Goal: Check status: Check status

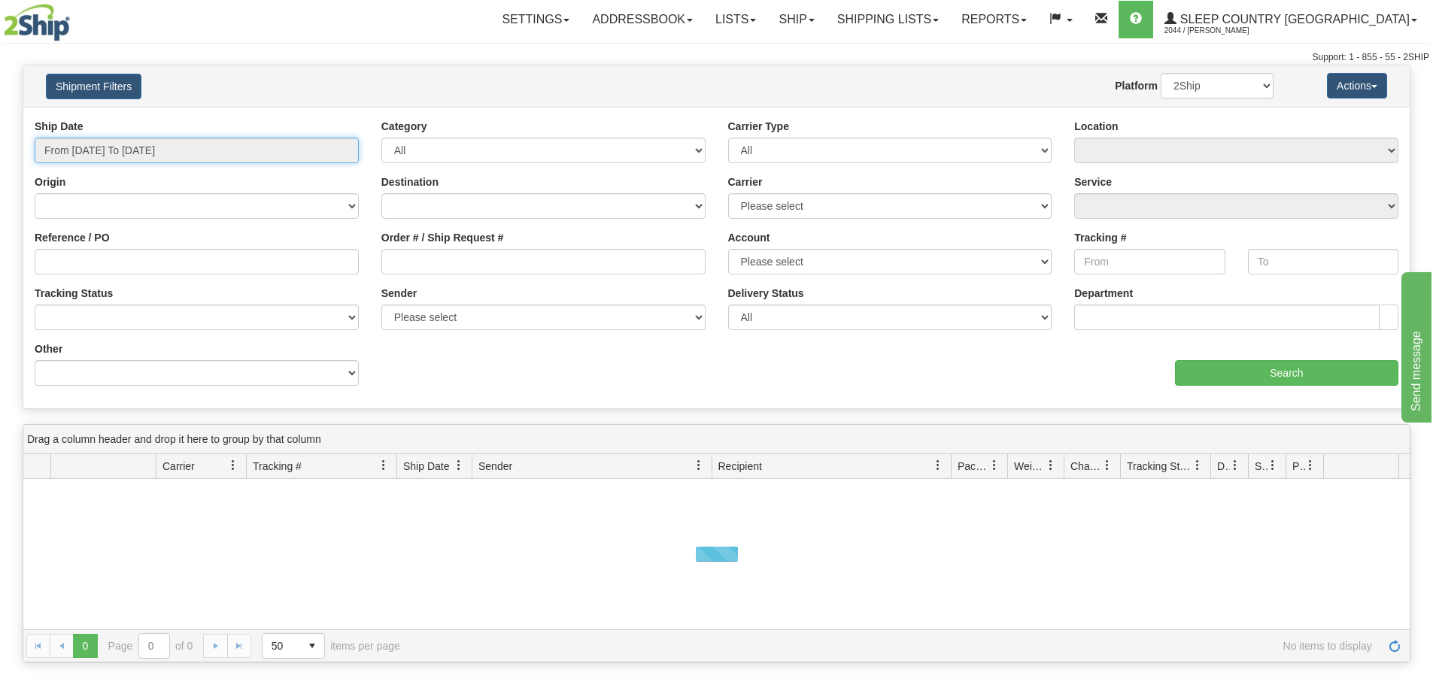
click at [117, 150] on input "From [DATE] To [DATE]" at bounding box center [197, 151] width 324 height 26
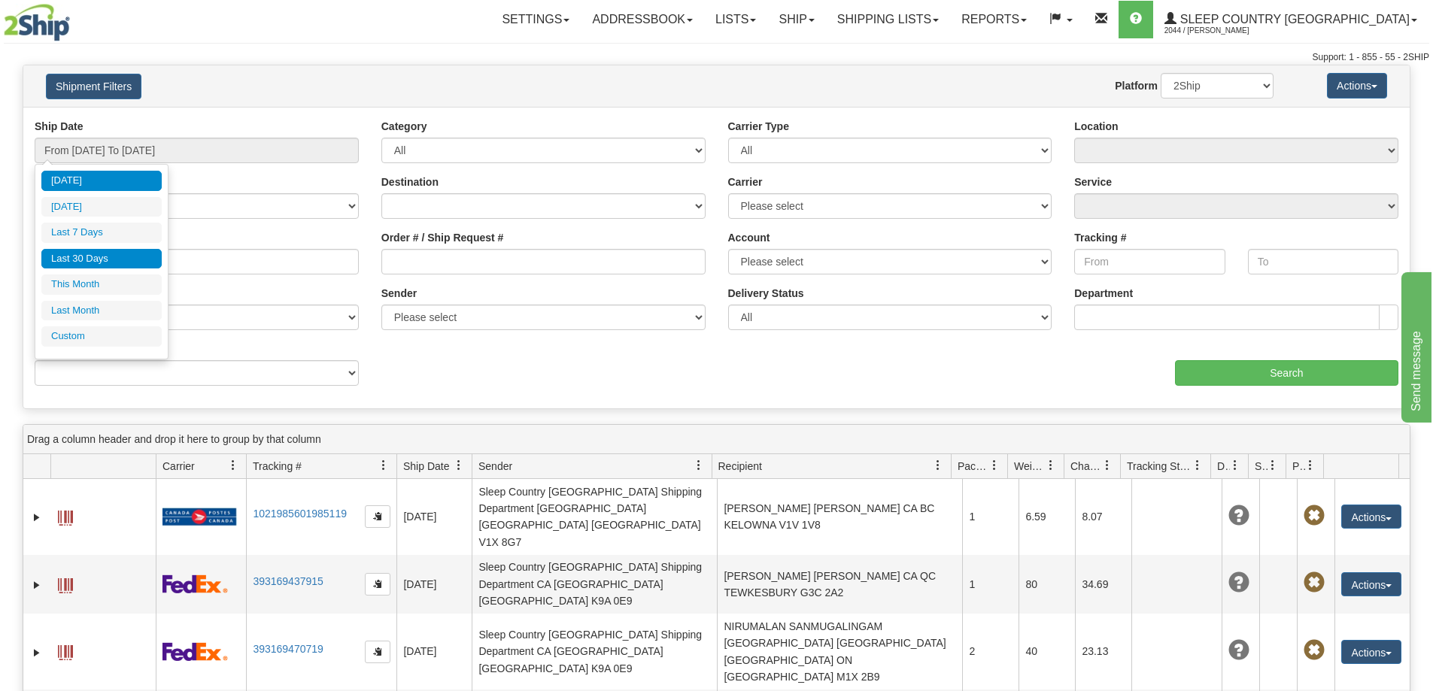
click at [105, 267] on li "Last 30 Days" at bounding box center [101, 259] width 120 height 20
type input "From [DATE] To [DATE]"
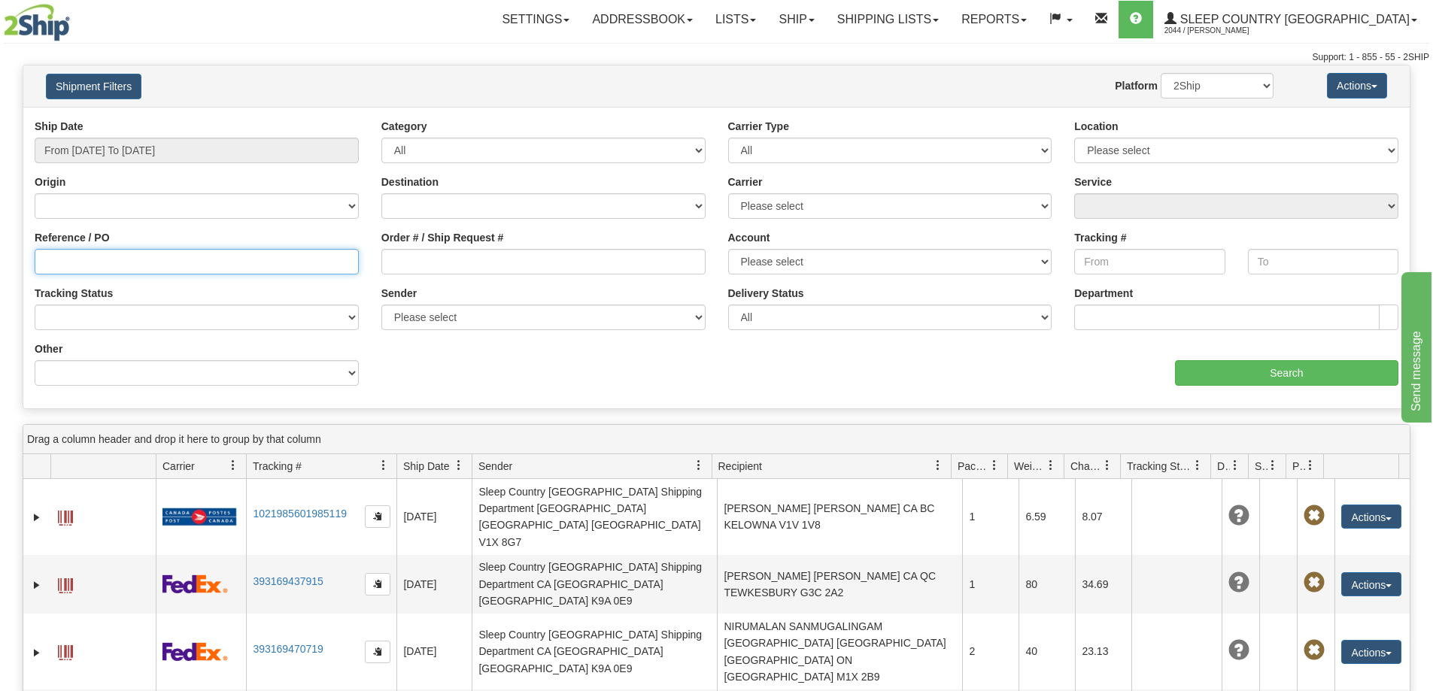
click at [48, 268] on input "Reference / PO" at bounding box center [197, 262] width 324 height 26
paste input "9000I062695"
type input "9000I062695"
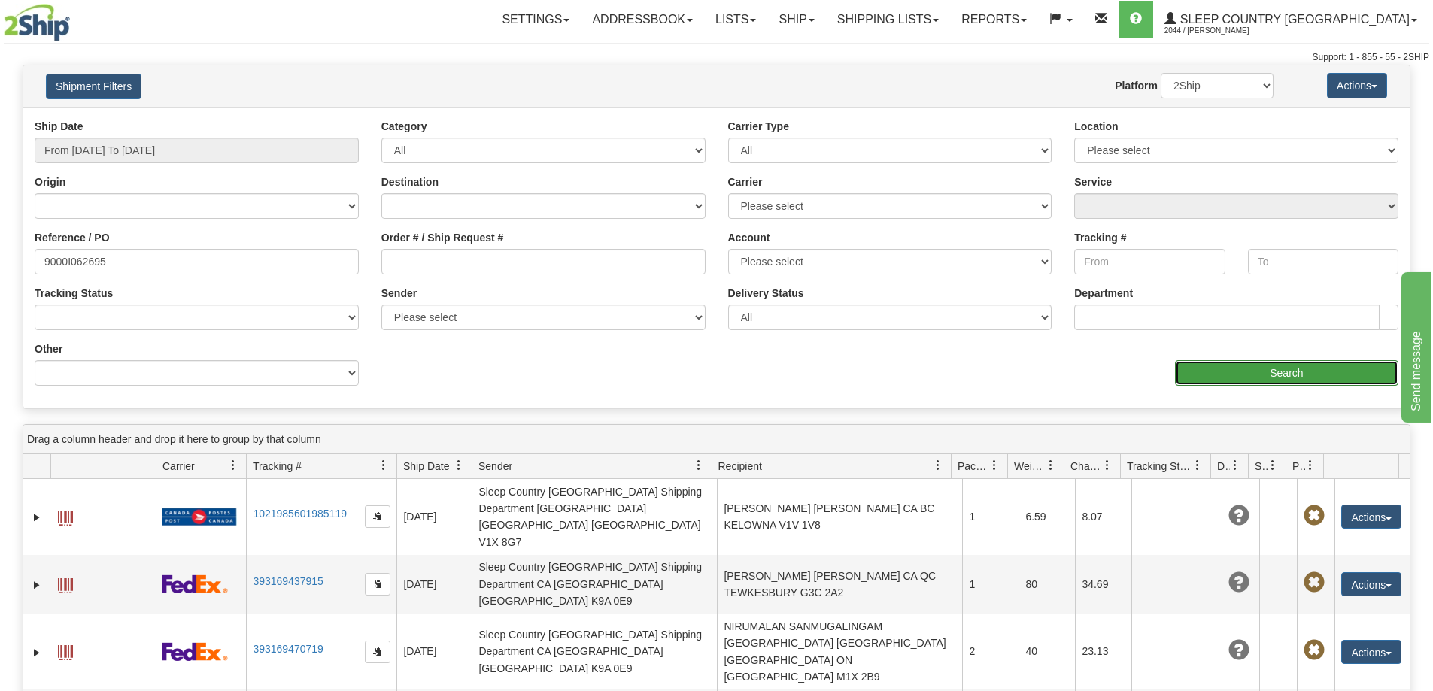
click at [1235, 366] on input "Search" at bounding box center [1286, 373] width 223 height 26
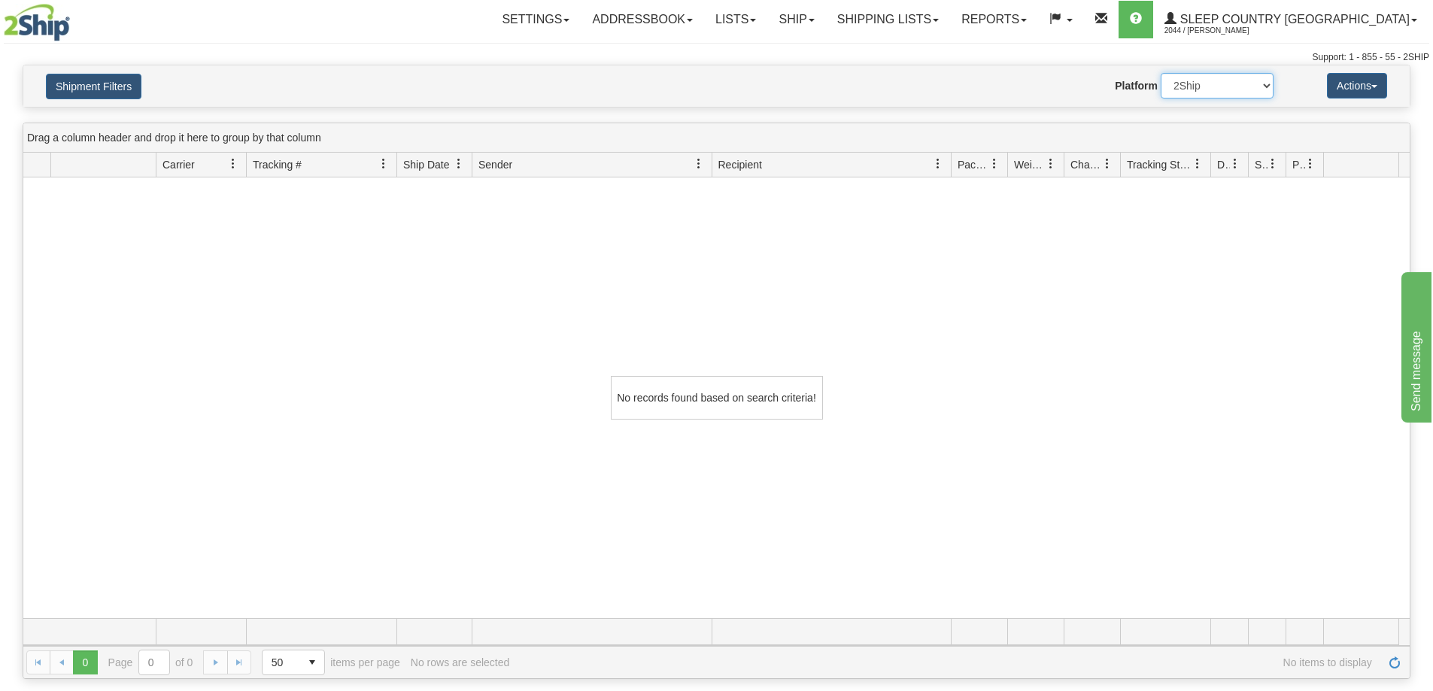
click at [1268, 82] on select "2Ship Imported" at bounding box center [1217, 86] width 113 height 26
select select "1"
click at [1161, 73] on select "2Ship Imported" at bounding box center [1217, 86] width 113 height 26
click at [1264, 226] on div "No records found based on search criteria!" at bounding box center [716, 398] width 1387 height 441
drag, startPoint x: 1299, startPoint y: 275, endPoint x: 1284, endPoint y: 279, distance: 14.8
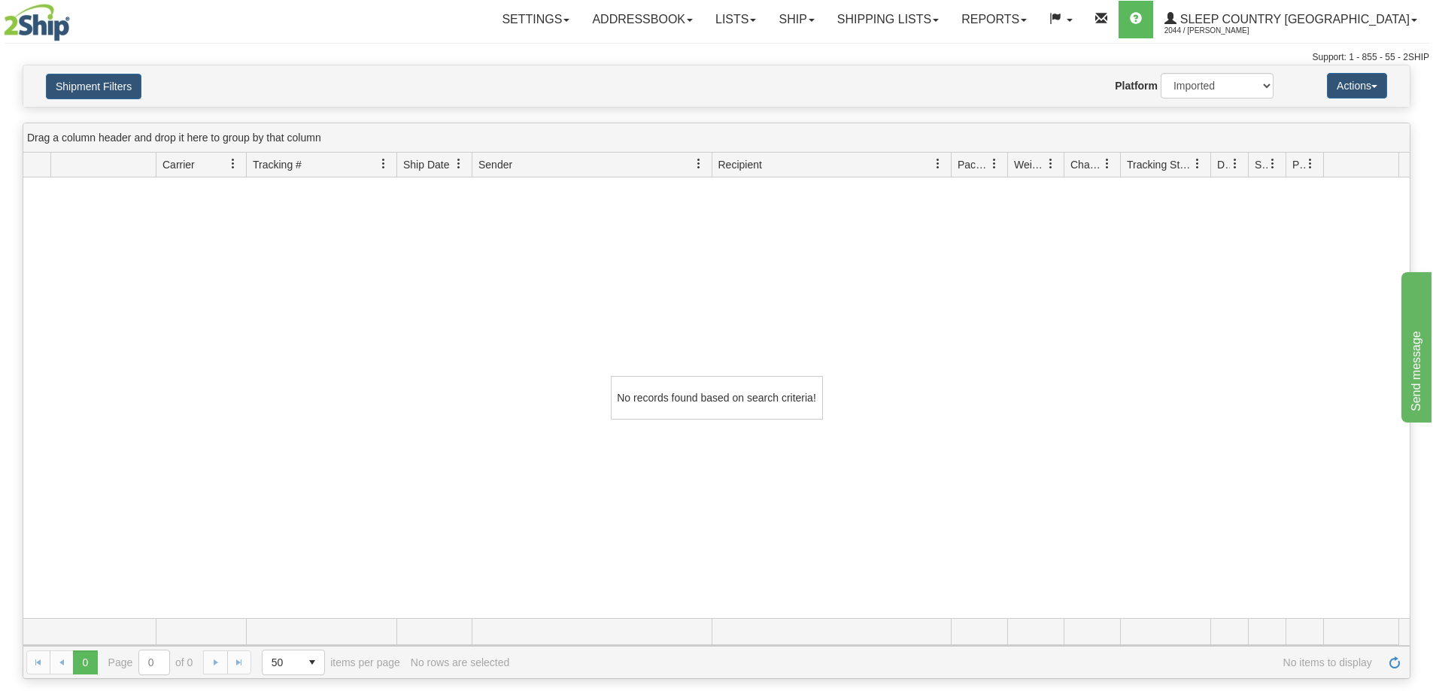
click at [1299, 275] on div "No records found based on search criteria!" at bounding box center [716, 398] width 1387 height 441
click at [950, 19] on link "Shipping lists" at bounding box center [888, 20] width 124 height 38
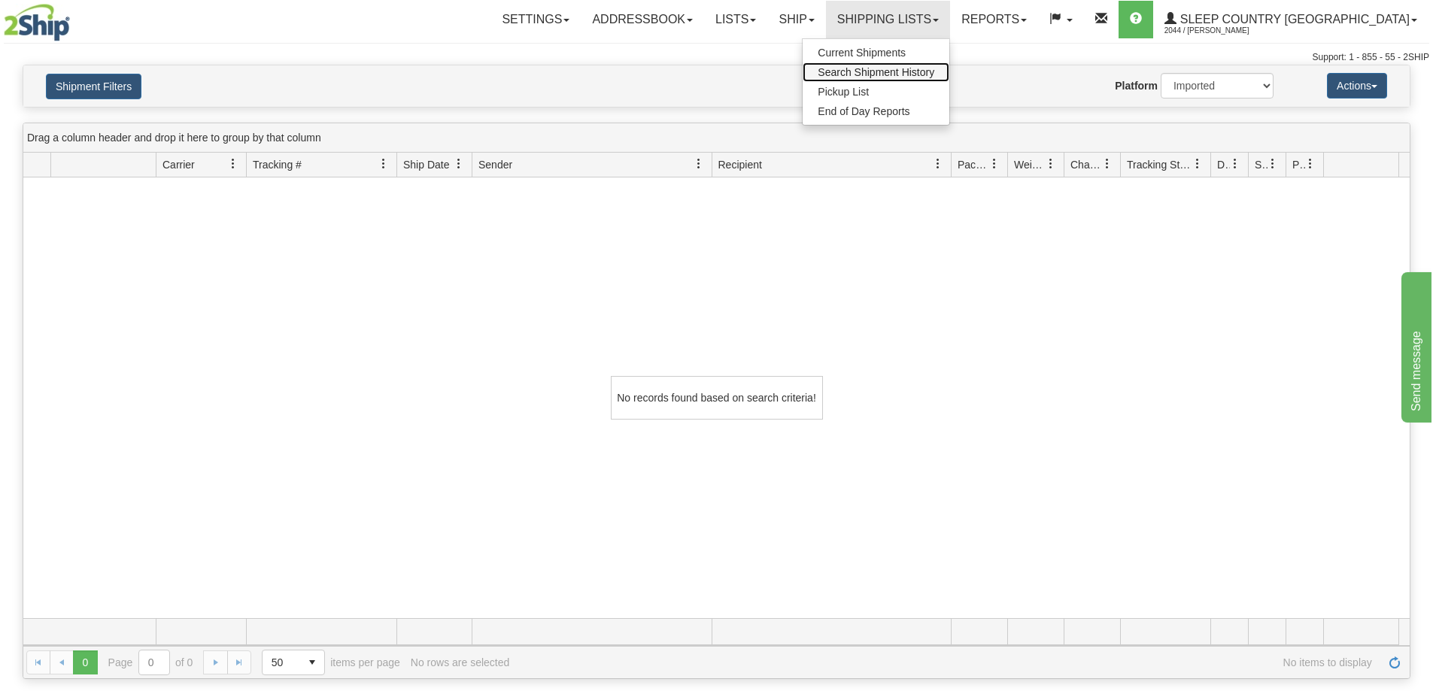
click at [934, 69] on span "Search Shipment History" at bounding box center [876, 72] width 117 height 12
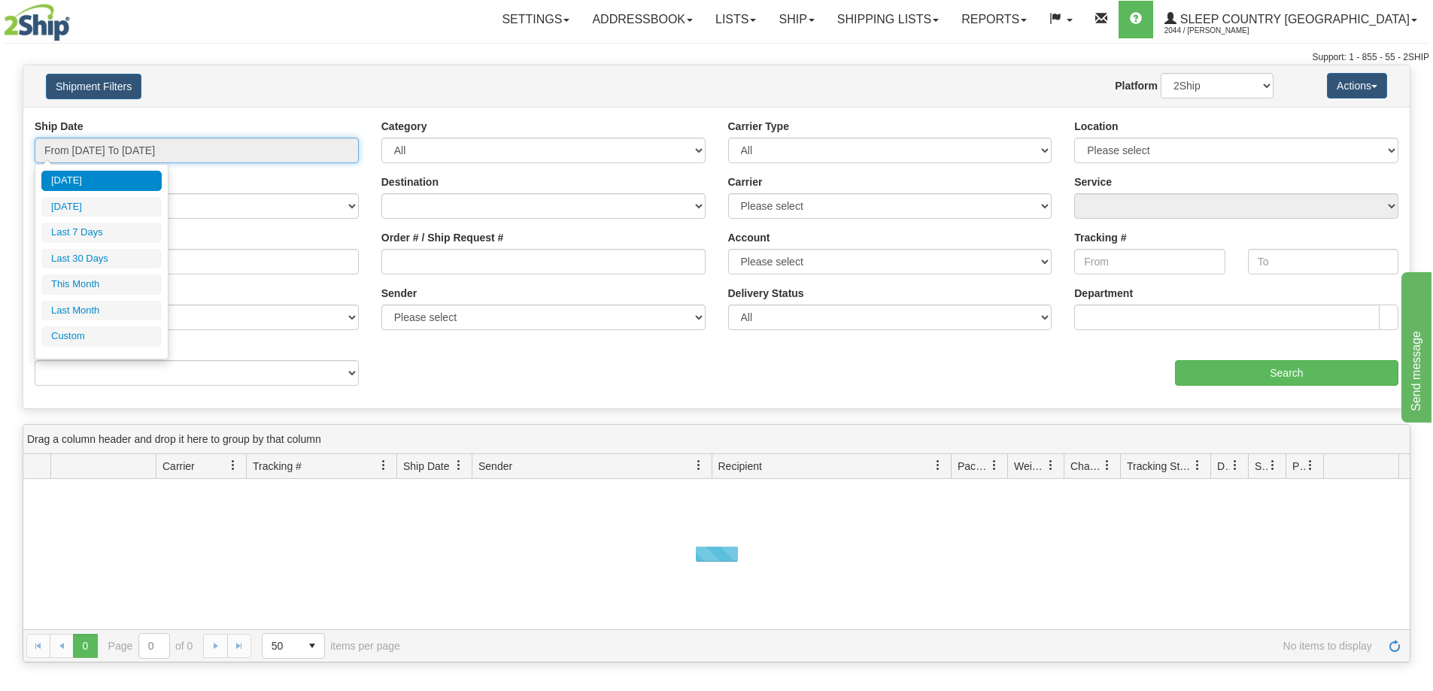
click at [76, 147] on input "From [DATE] To [DATE]" at bounding box center [197, 151] width 324 height 26
click at [87, 255] on li "Last 30 Days" at bounding box center [101, 259] width 120 height 20
type input "From [DATE] To [DATE]"
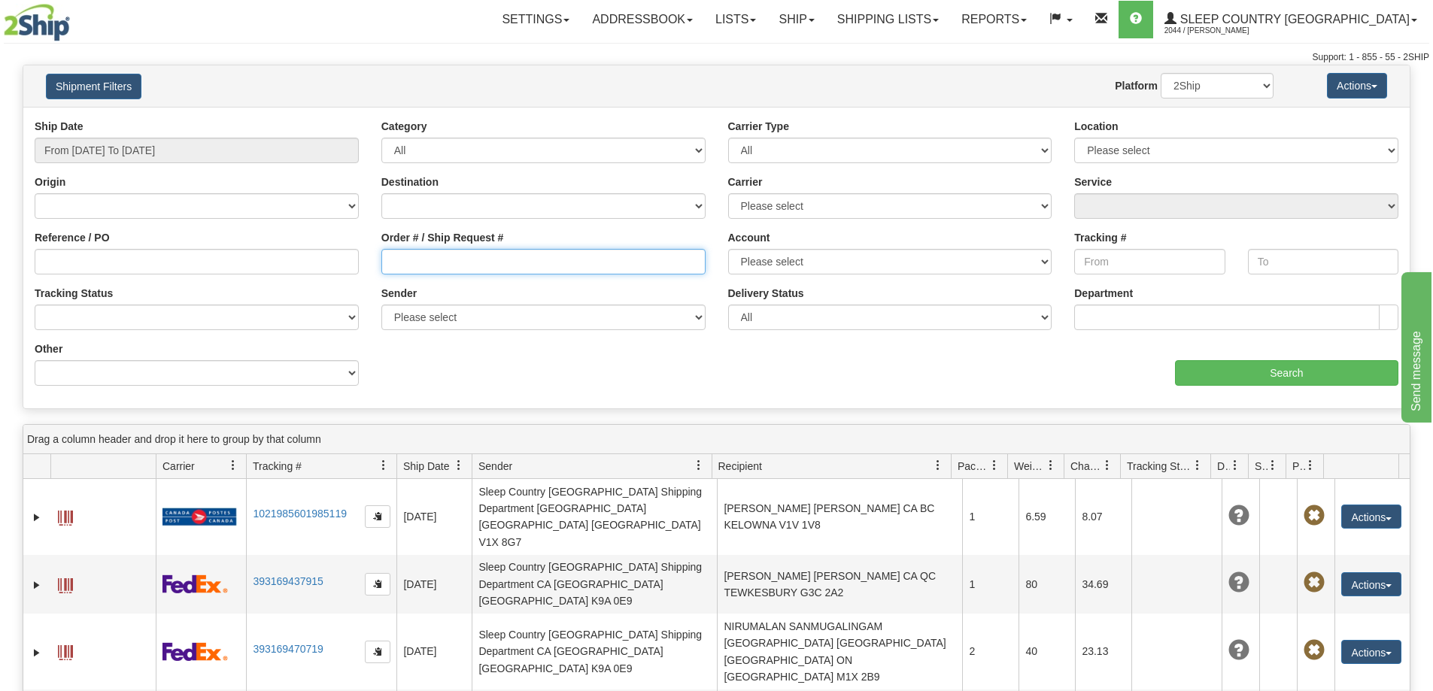
click at [460, 261] on input "Order # / Ship Request #" at bounding box center [543, 262] width 324 height 26
paste input "9000I062695"
type input "9000I062695"
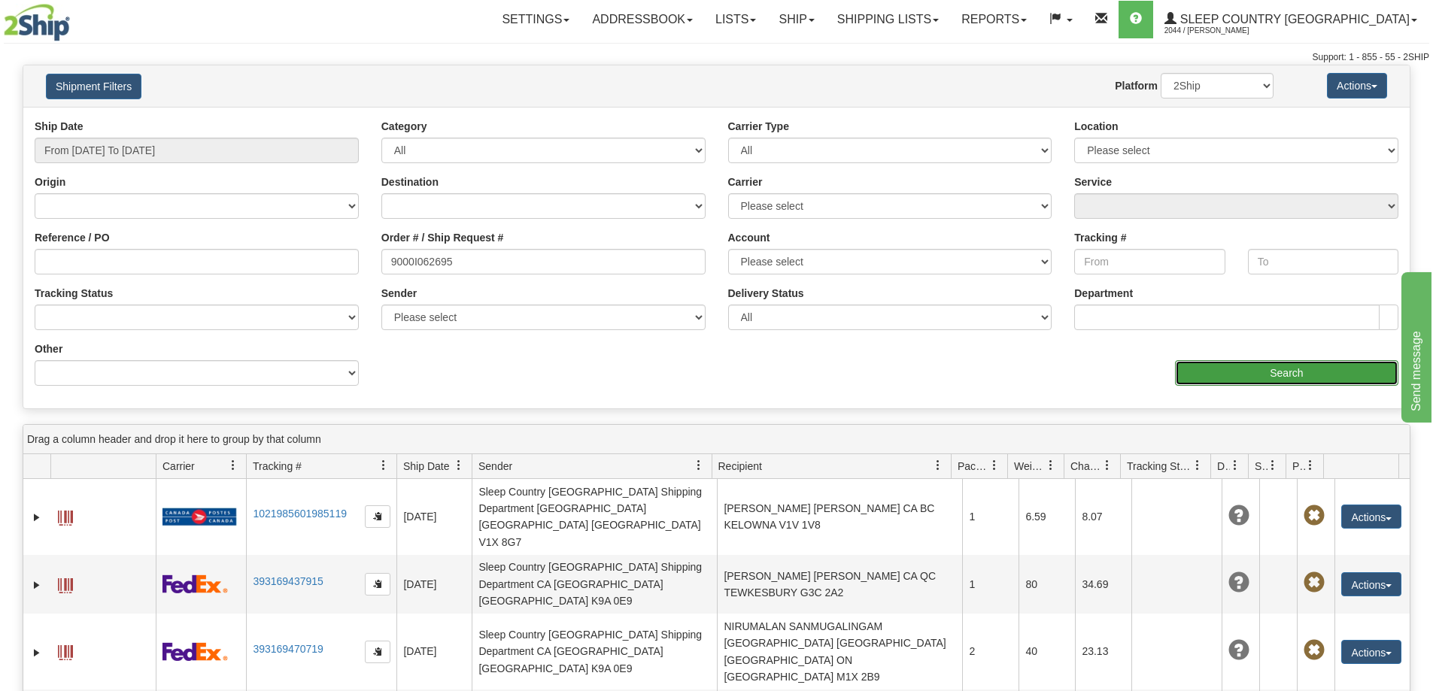
click at [1228, 379] on input "Search" at bounding box center [1286, 373] width 223 height 26
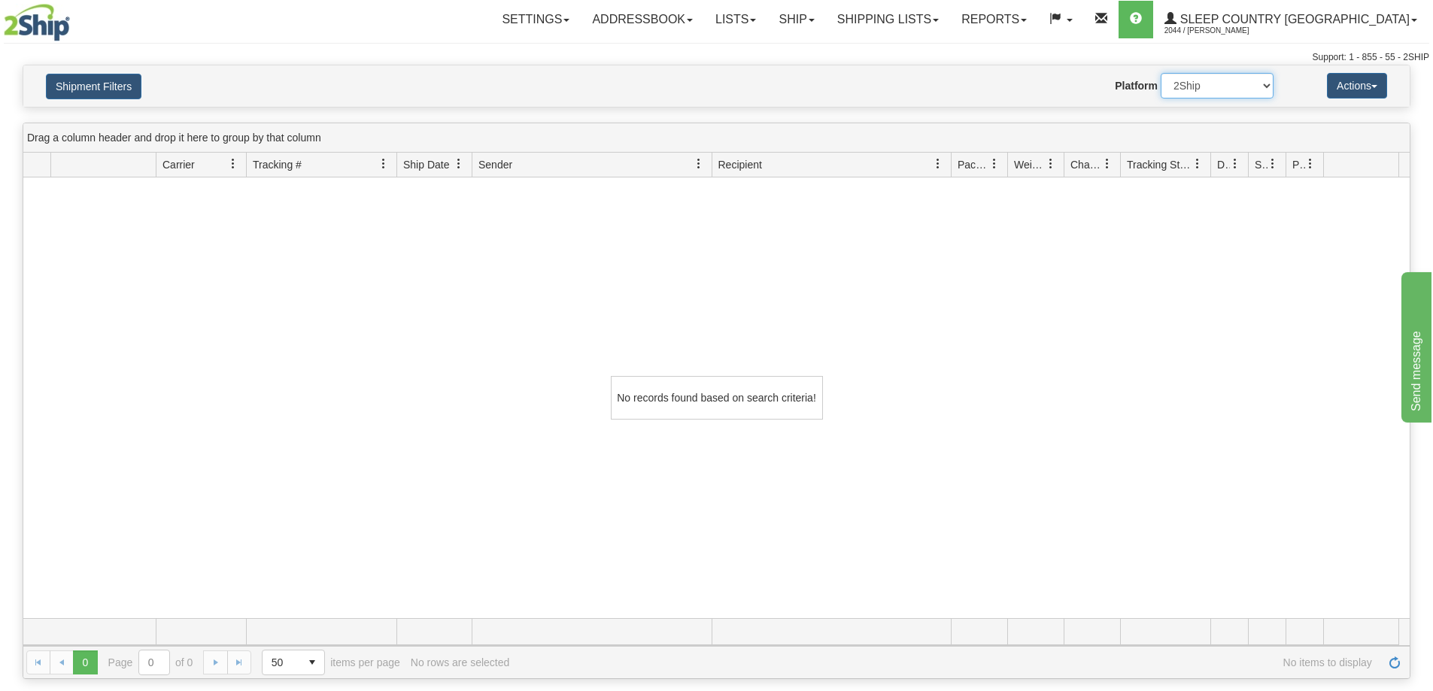
click at [1259, 87] on select "2Ship Imported" at bounding box center [1217, 86] width 113 height 26
select select "1"
click at [1161, 73] on select "2Ship Imported" at bounding box center [1217, 86] width 113 height 26
click at [916, 13] on link "Shipping lists" at bounding box center [888, 20] width 124 height 38
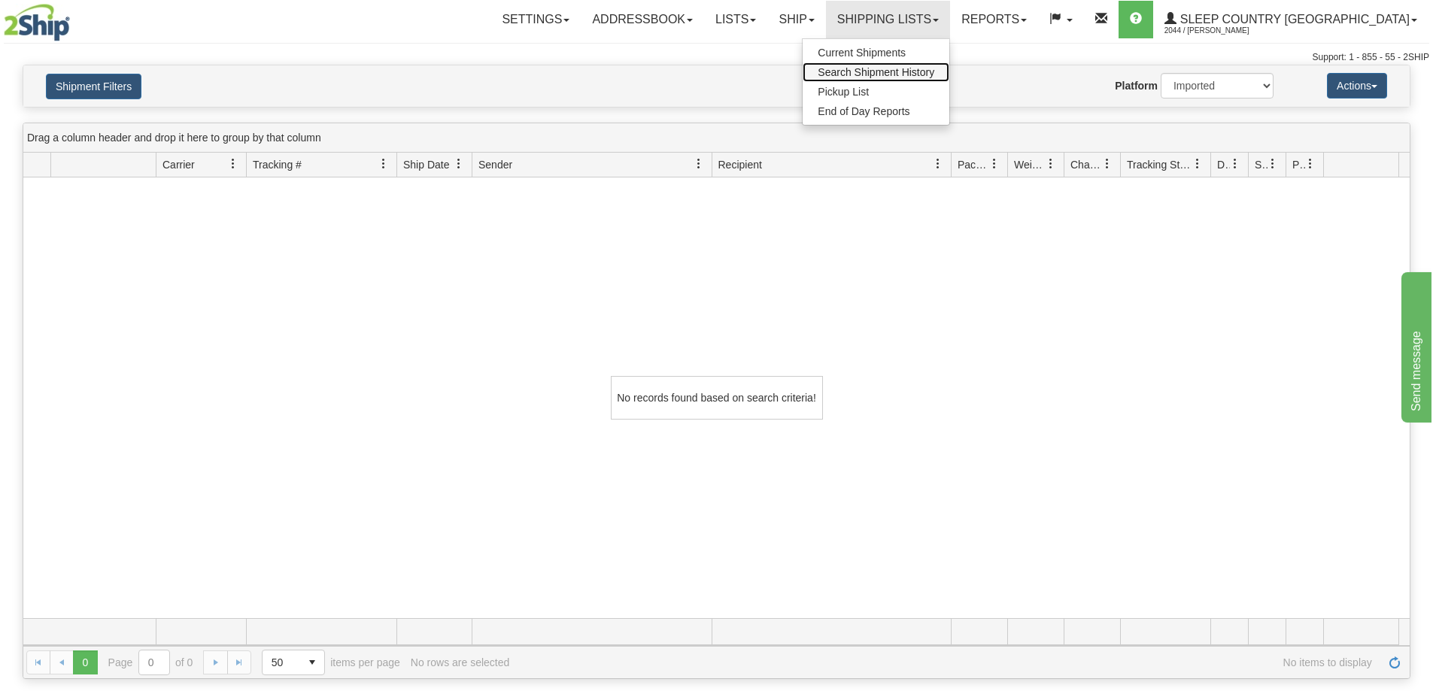
click at [918, 65] on link "Search Shipment History" at bounding box center [876, 72] width 147 height 20
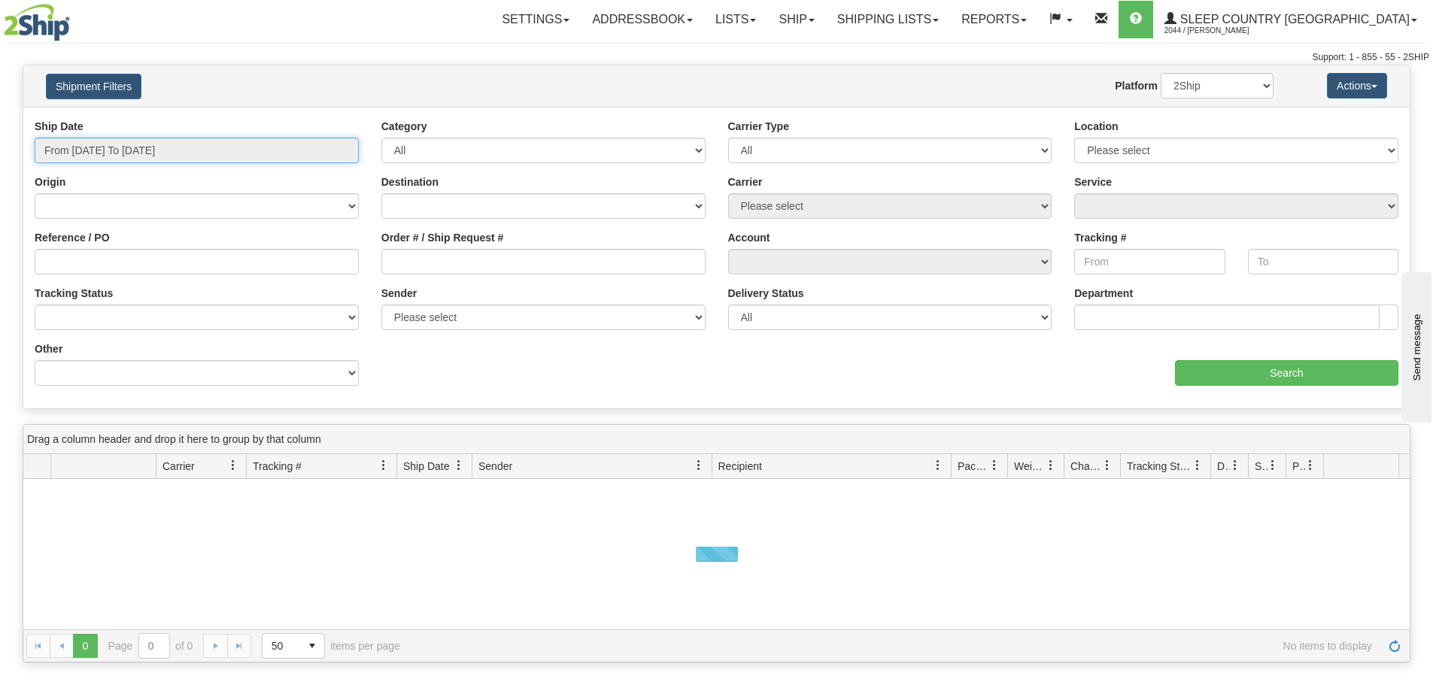
click at [94, 151] on input "From [DATE] To [DATE]" at bounding box center [197, 151] width 324 height 26
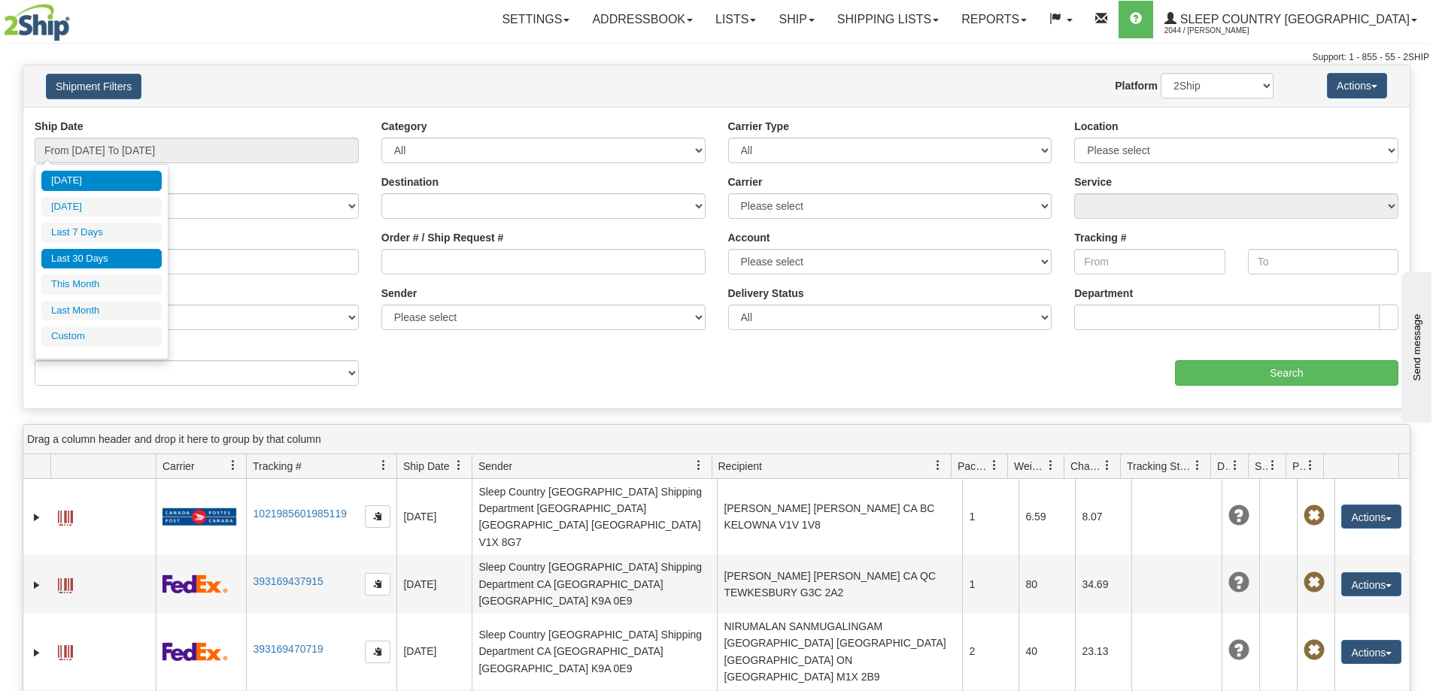
click at [108, 254] on li "Last 30 Days" at bounding box center [101, 259] width 120 height 20
type input "From [DATE] To [DATE]"
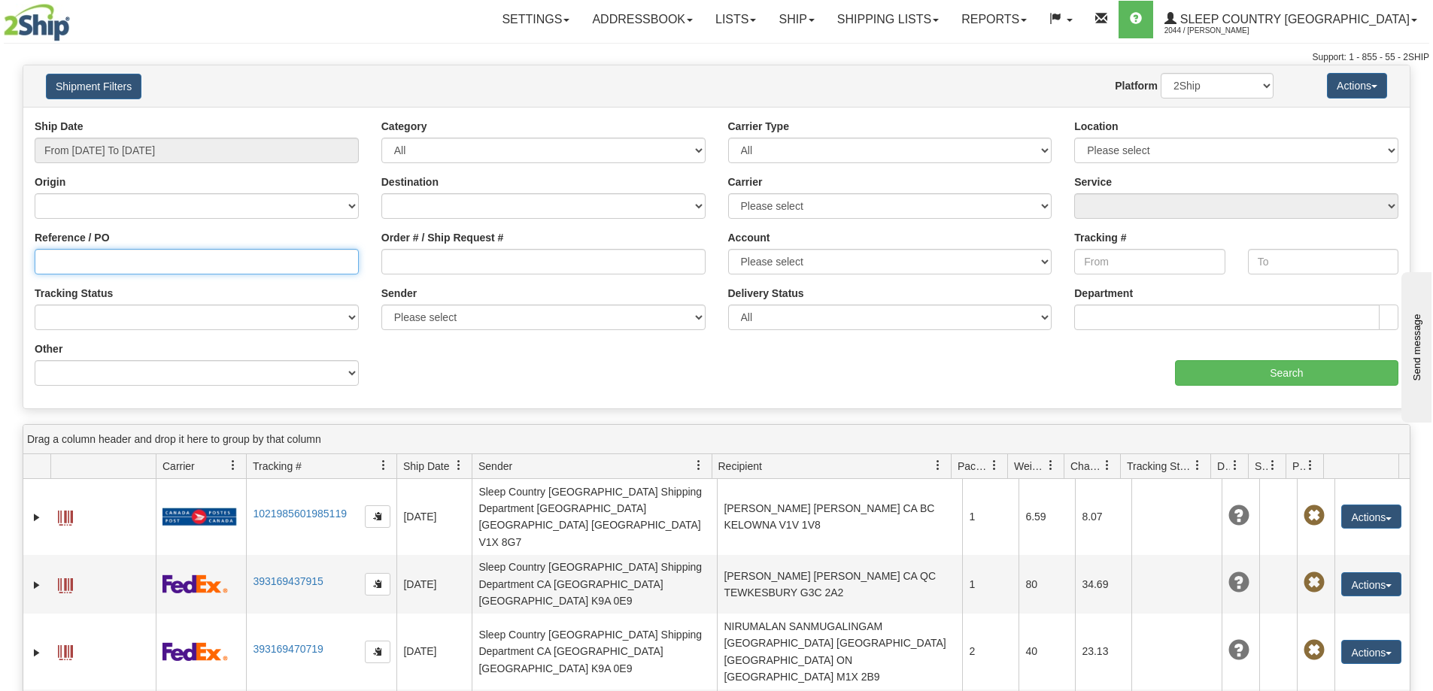
click at [49, 261] on input "Reference / PO" at bounding box center [197, 262] width 324 height 26
paste input "9000I080159"
type input "9000I080159"
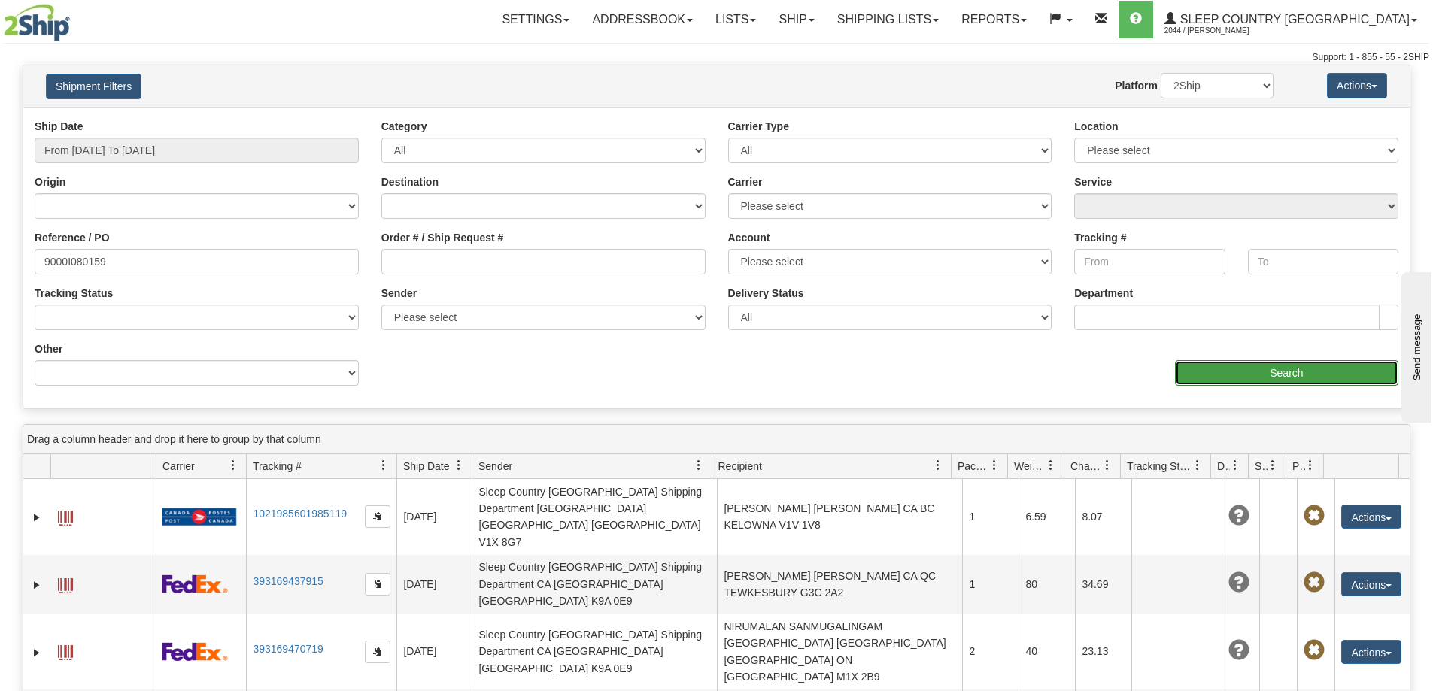
click at [1242, 377] on input "Search" at bounding box center [1286, 373] width 223 height 26
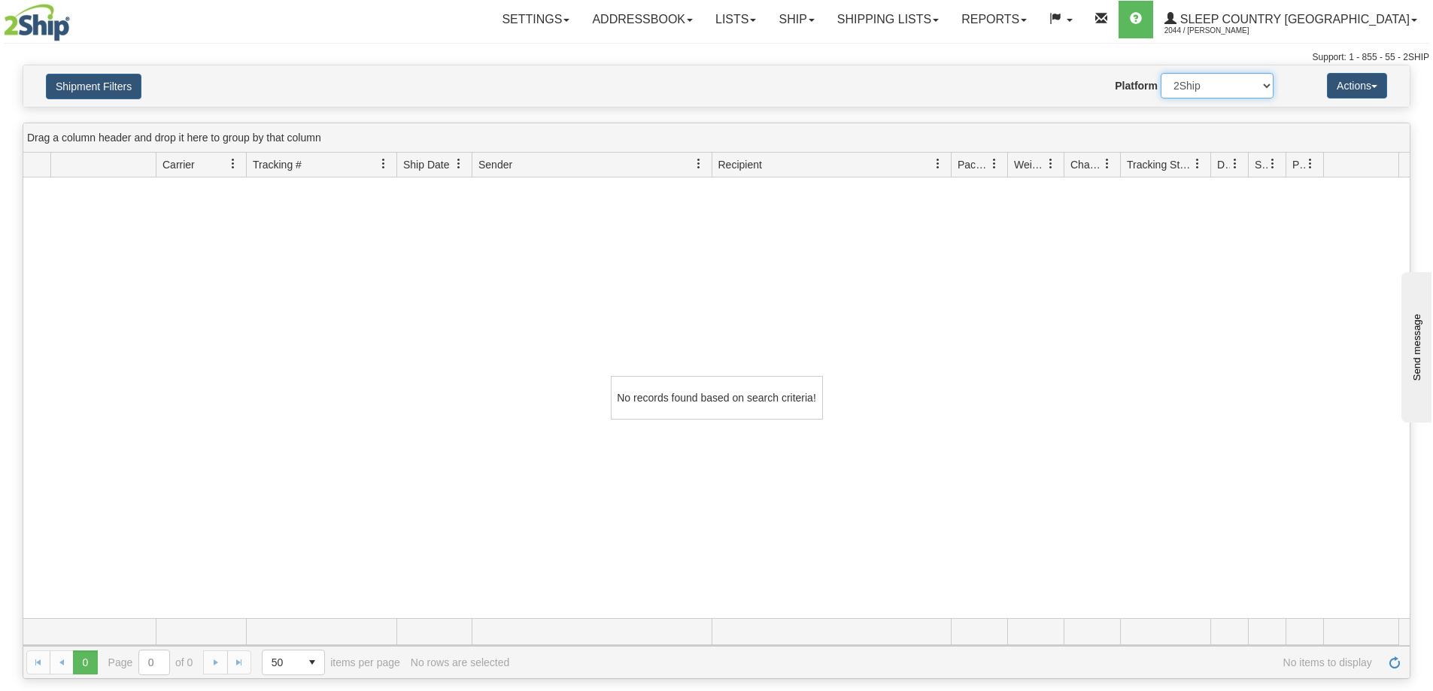
click at [1255, 84] on select "2Ship Imported" at bounding box center [1217, 86] width 113 height 26
select select "1"
click at [1161, 73] on select "2Ship Imported" at bounding box center [1217, 86] width 113 height 26
click at [934, 19] on link "Shipping lists" at bounding box center [888, 20] width 124 height 38
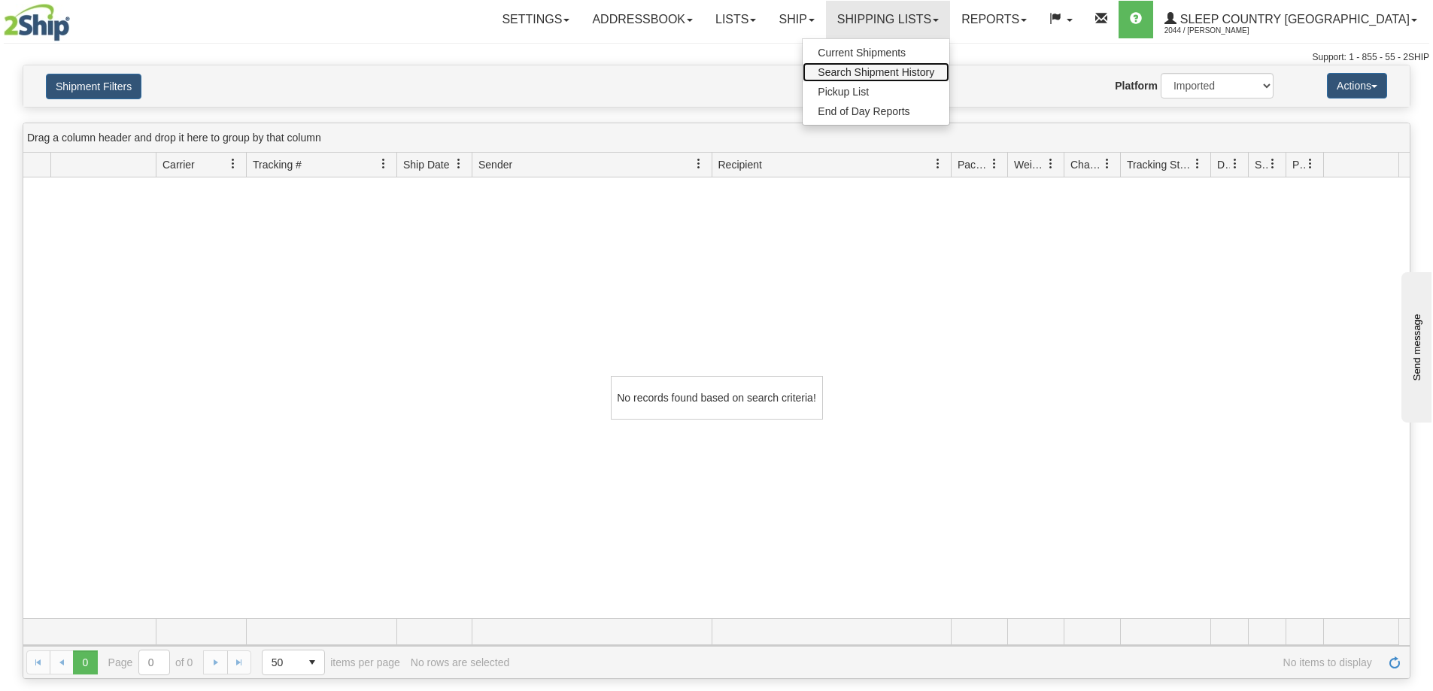
click at [934, 72] on span "Search Shipment History" at bounding box center [876, 72] width 117 height 12
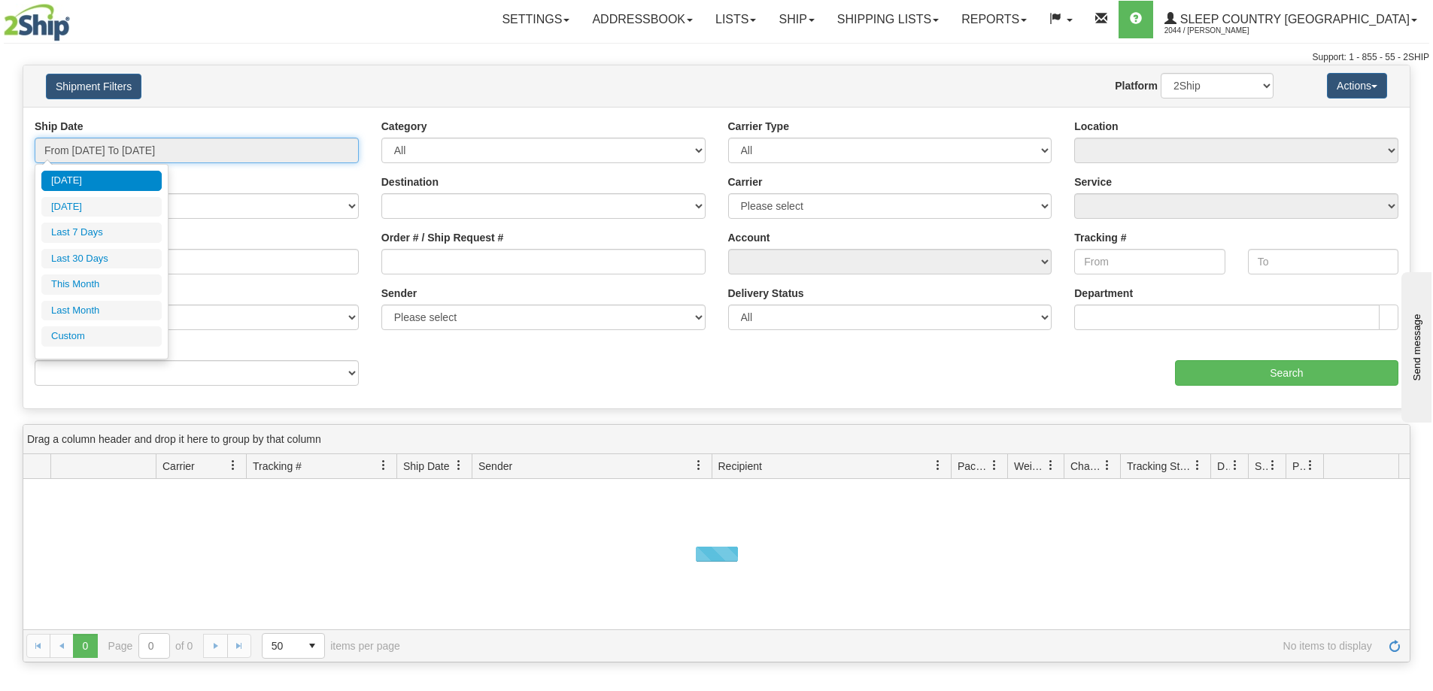
click at [178, 148] on input "From [DATE] To [DATE]" at bounding box center [197, 151] width 324 height 26
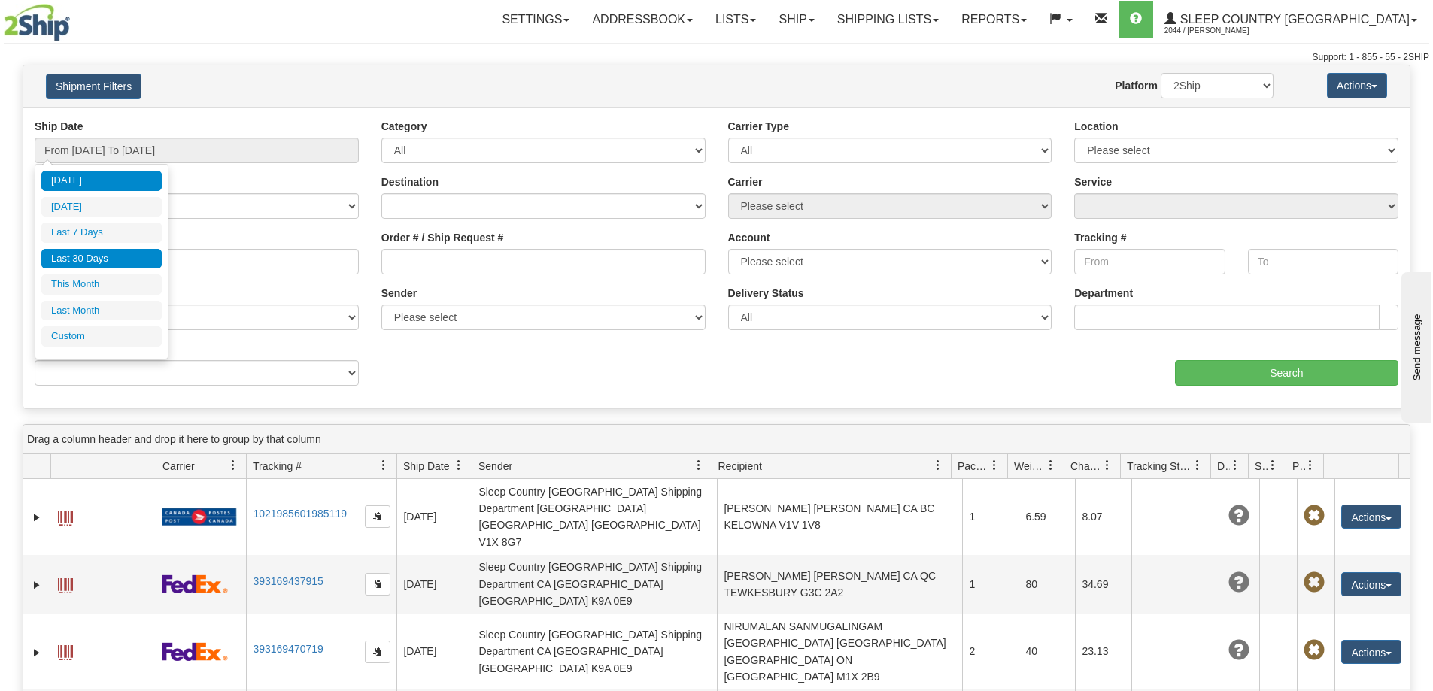
click at [116, 257] on li "Last 30 Days" at bounding box center [101, 259] width 120 height 20
type input "From [DATE] To [DATE]"
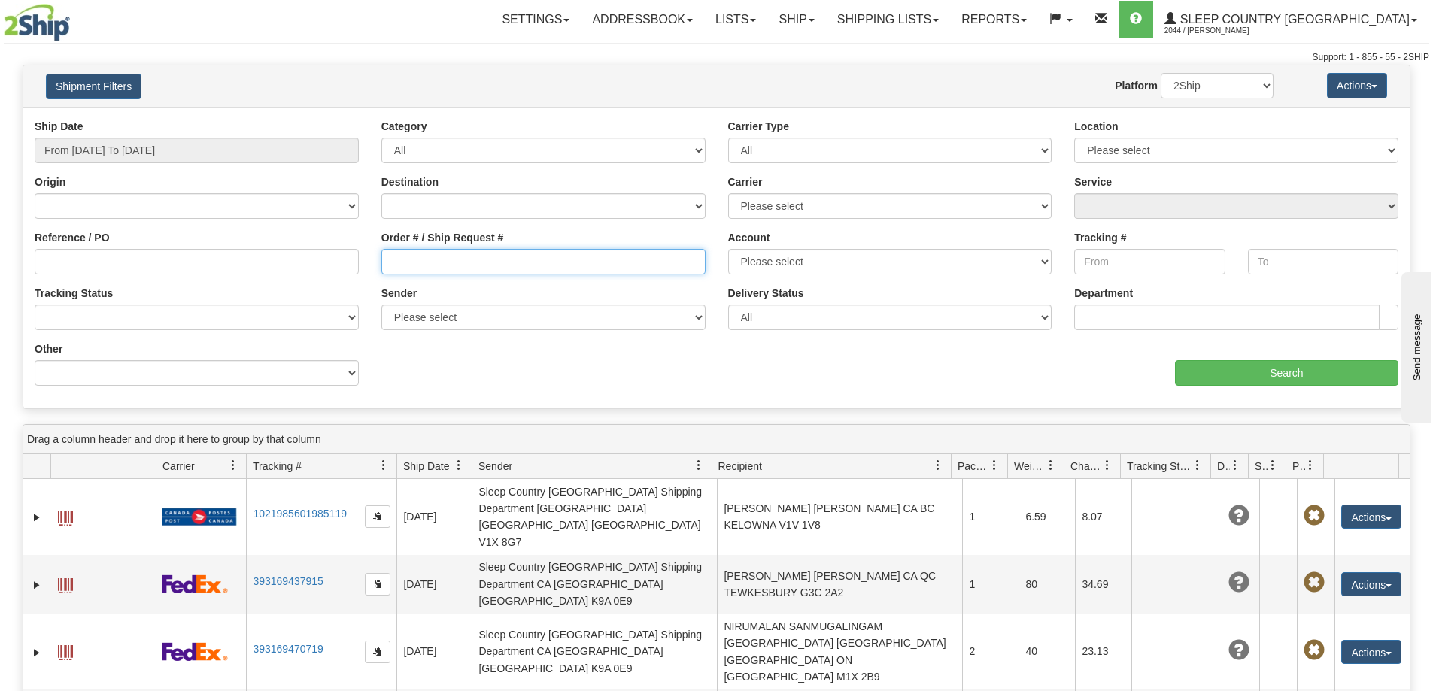
click at [457, 254] on input "Order # / Ship Request #" at bounding box center [543, 262] width 324 height 26
paste input "9000I080159"
type input "9000I080159"
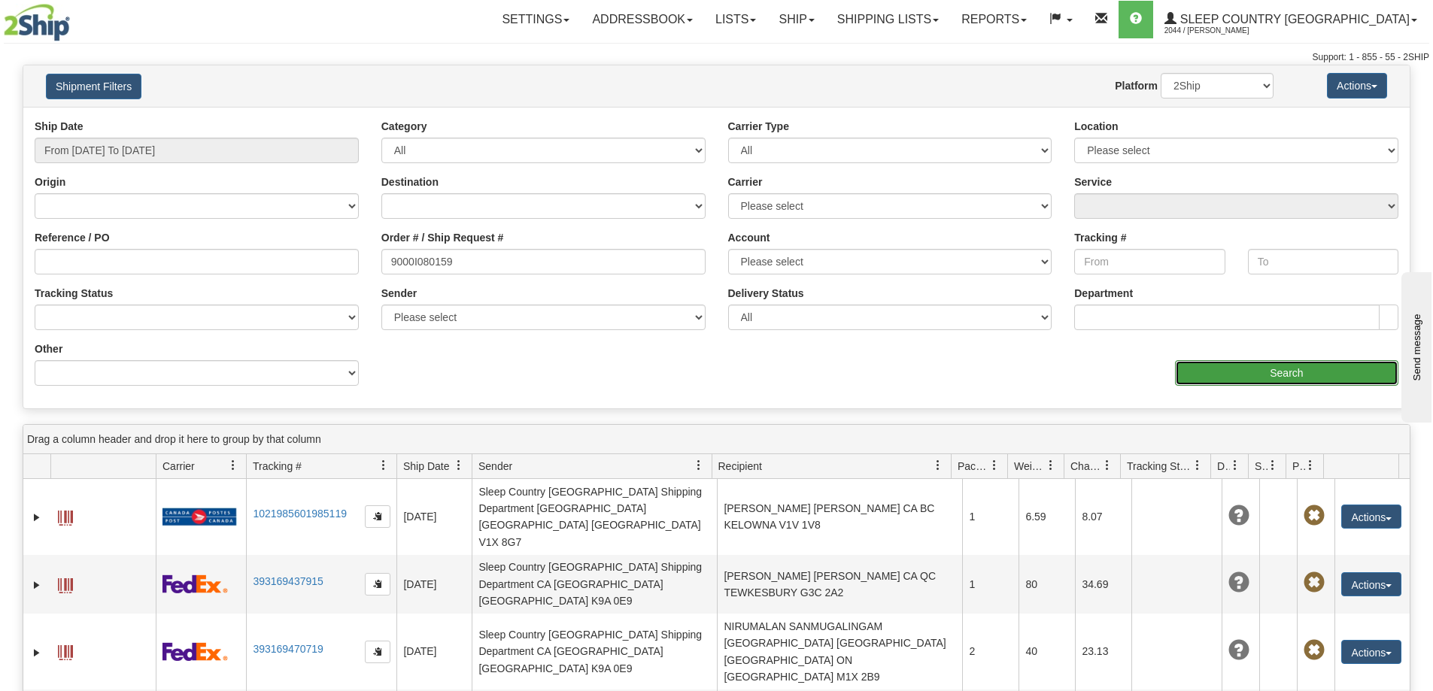
click at [1270, 369] on input "Search" at bounding box center [1286, 373] width 223 height 26
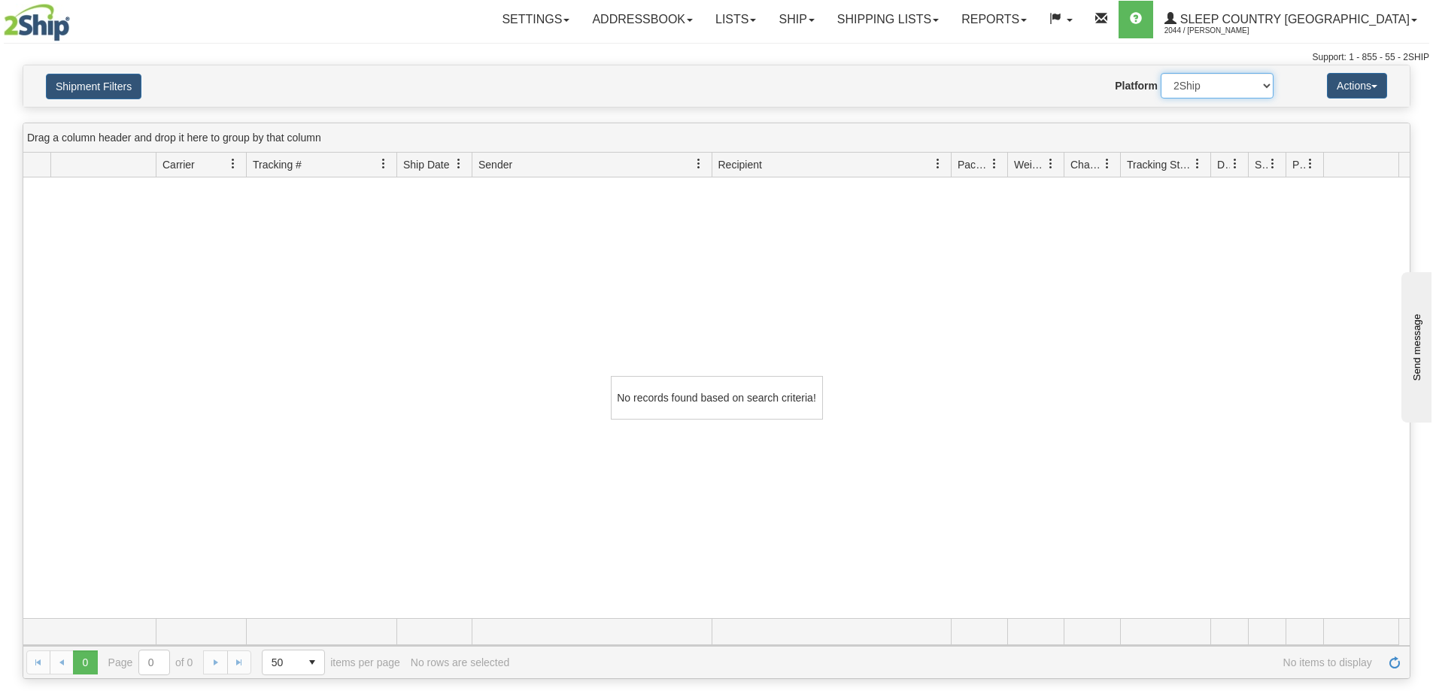
click at [1243, 93] on select "2Ship Imported" at bounding box center [1217, 86] width 113 height 26
select select "1"
click at [1161, 73] on select "2Ship Imported" at bounding box center [1217, 86] width 113 height 26
click at [1298, 342] on div "No records found based on search criteria!" at bounding box center [716, 398] width 1387 height 441
click at [1226, 308] on div "No records found based on search criteria!" at bounding box center [716, 398] width 1387 height 441
